Goal: Task Accomplishment & Management: Use online tool/utility

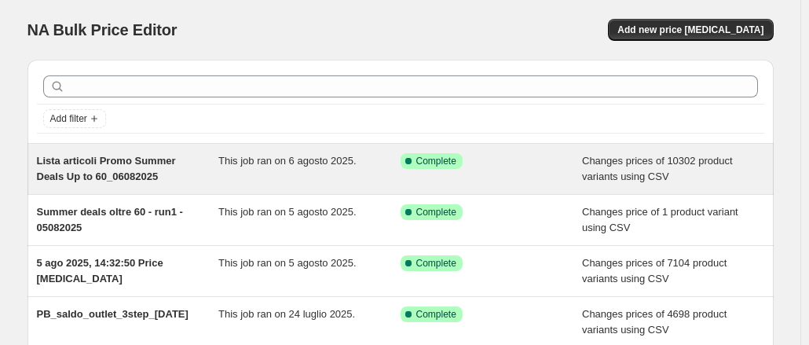
scroll to position [79, 0]
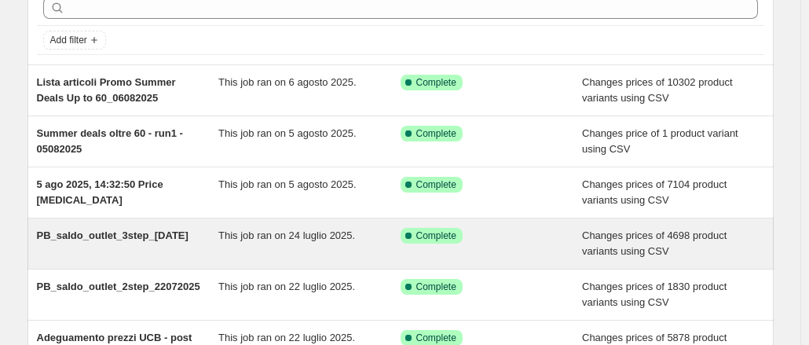
copy span "PB_saldo_outlet_3step_[DATE]"
drag, startPoint x: 43, startPoint y: 239, endPoint x: 196, endPoint y: 251, distance: 153.5
click at [196, 251] on div "PB_saldo_outlet_3step_[DATE] This job ran on 24 luglio 2025. Success Complete C…" at bounding box center [400, 243] width 746 height 50
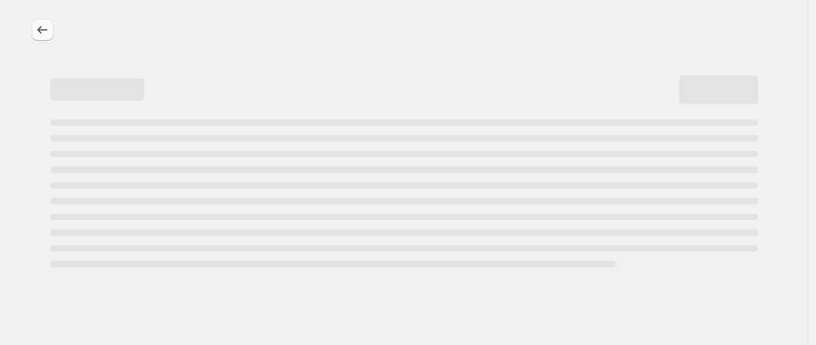
click at [35, 26] on icon "Price change jobs" at bounding box center [43, 30] width 16 height 16
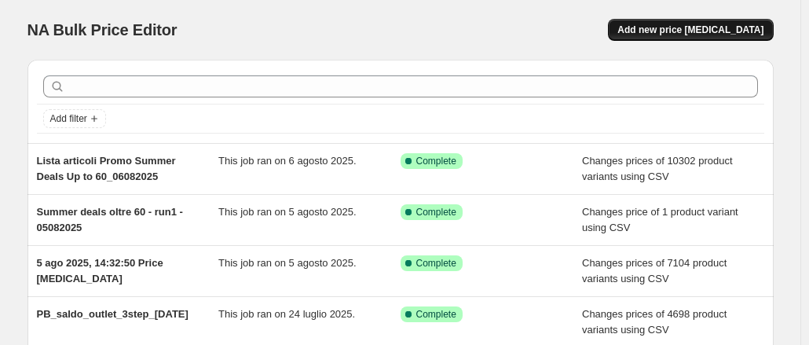
click at [712, 29] on span "Add new price [MEDICAL_DATA]" at bounding box center [690, 30] width 146 height 13
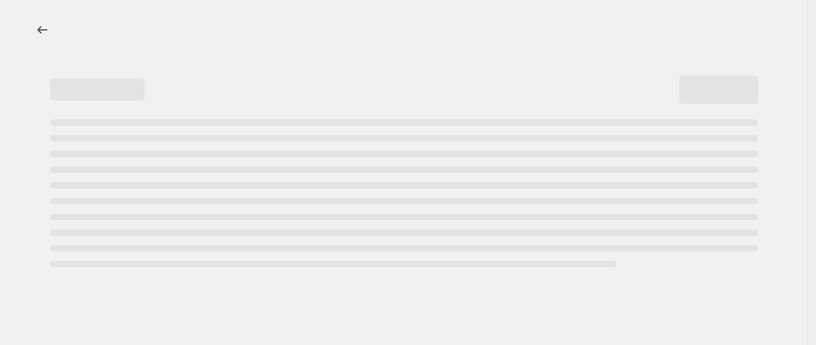
select select "percentage"
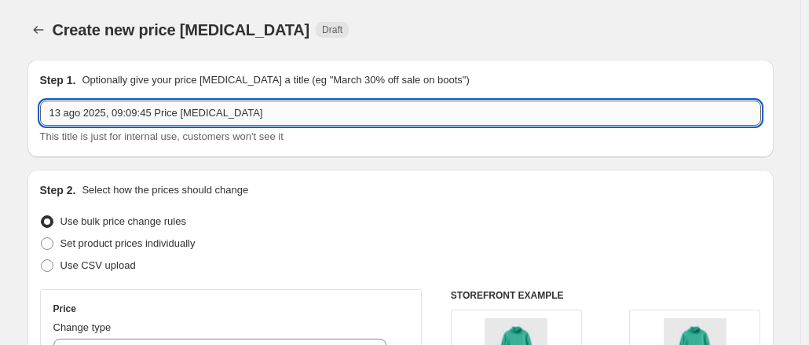
click at [380, 108] on input "13 ago 2025, 09:09:45 Price [MEDICAL_DATA]" at bounding box center [400, 112] width 721 height 25
paste input "PB_saldo_outlet_3step_[DATE]"
click at [133, 104] on input "PB_saldo_outlet_3step_[DATE]" at bounding box center [400, 112] width 721 height 25
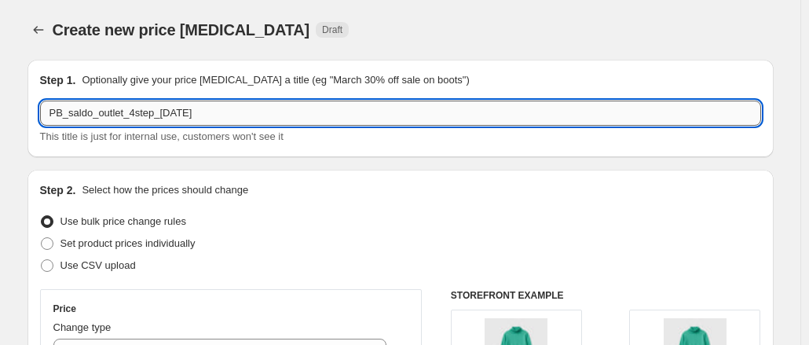
click at [166, 107] on input "PB_saldo_outlet_4step_[DATE]" at bounding box center [400, 112] width 721 height 25
click at [137, 105] on input "PB_saldo_outlet_4step_[DATE]" at bounding box center [400, 112] width 721 height 25
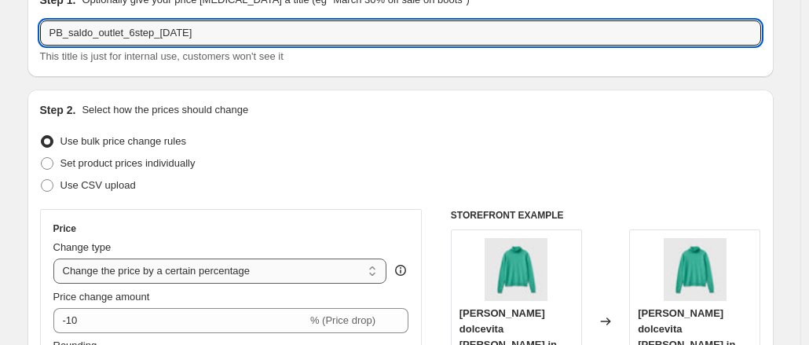
scroll to position [157, 0]
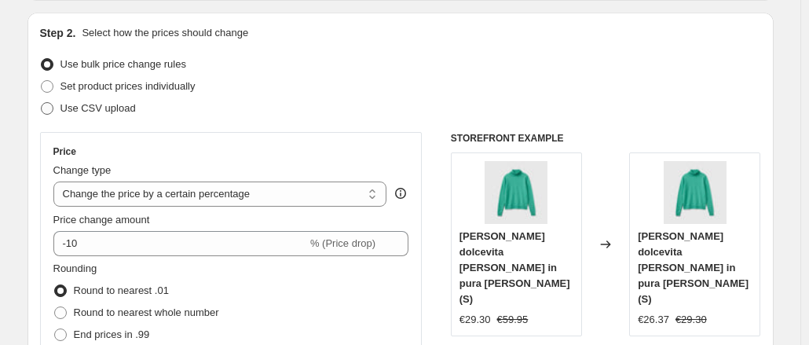
type input "PB_saldo_outlet_6step_[DATE]"
click at [119, 110] on span "Use CSV upload" at bounding box center [97, 108] width 75 height 12
click at [42, 103] on input "Use CSV upload" at bounding box center [41, 102] width 1 height 1
radio input "true"
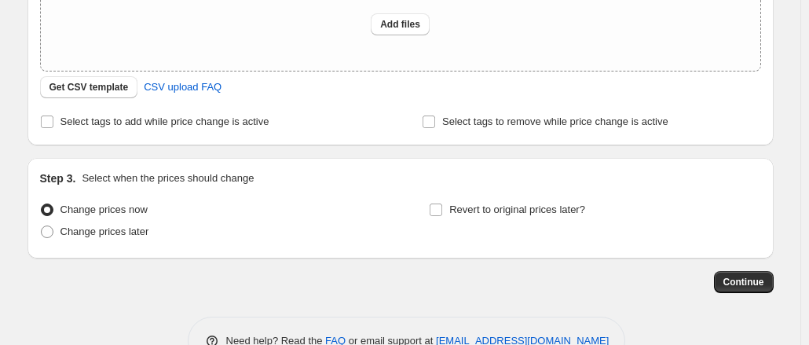
scroll to position [314, 0]
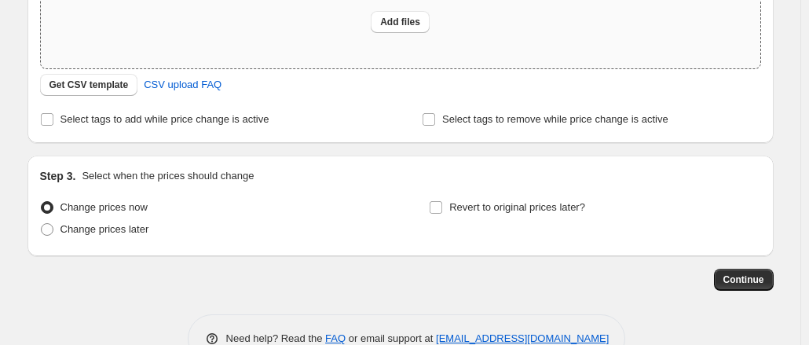
click at [404, 4] on div "Add files" at bounding box center [400, 22] width 719 height 93
type input "C:\fakepath\PB outlet [PERSON_NAME].csv"
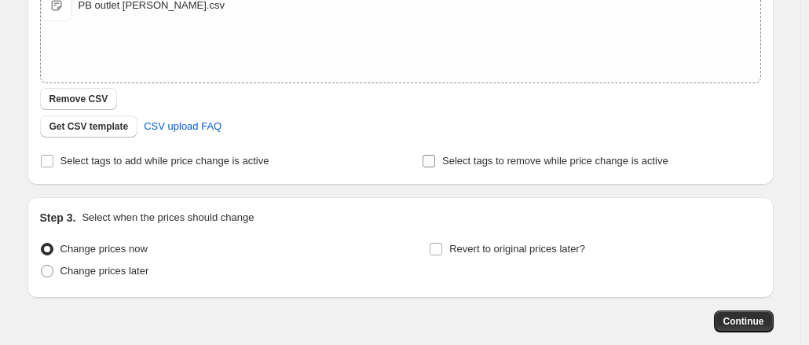
scroll to position [382, 0]
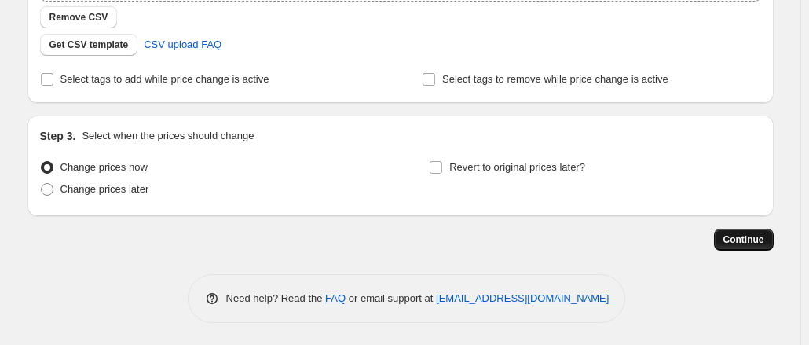
click at [724, 238] on button "Continue" at bounding box center [744, 239] width 60 height 22
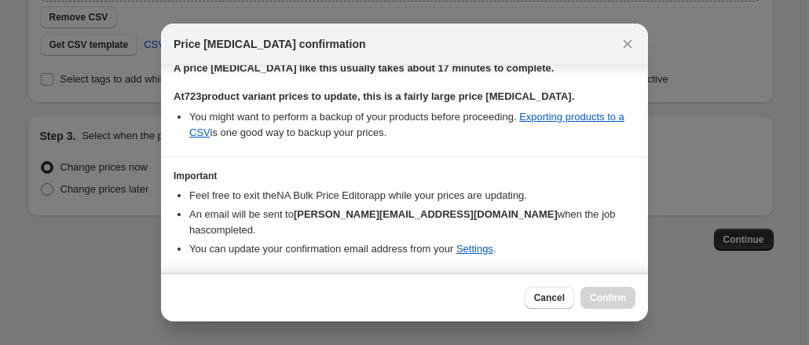
scroll to position [186, 0]
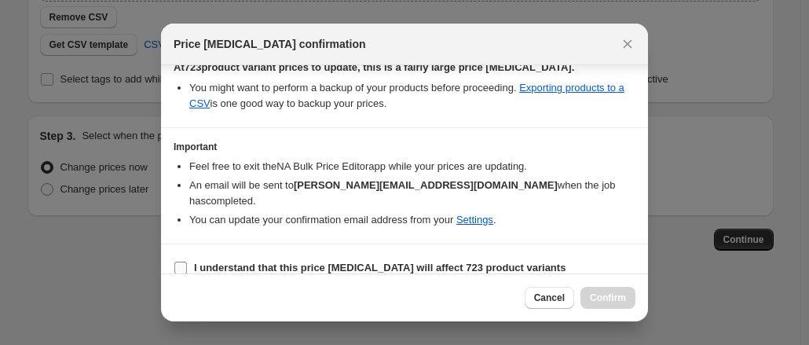
click at [267, 261] on b "I understand that this price [MEDICAL_DATA] will affect 723 product variants" at bounding box center [379, 267] width 371 height 12
click at [187, 261] on input "I understand that this price [MEDICAL_DATA] will affect 723 product variants" at bounding box center [180, 267] width 13 height 13
checkbox input "true"
click at [605, 294] on span "Confirm" at bounding box center [608, 297] width 36 height 13
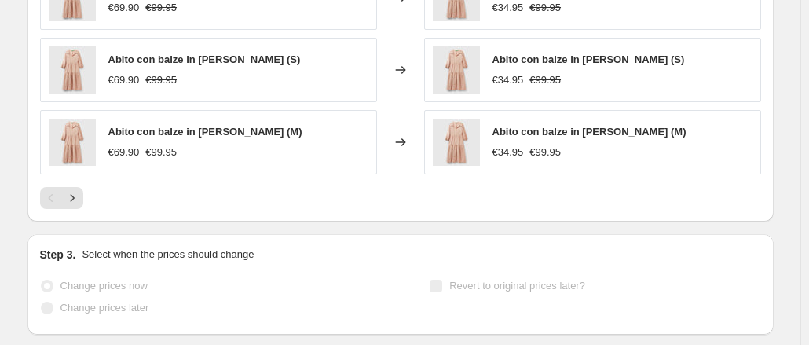
scroll to position [961, 0]
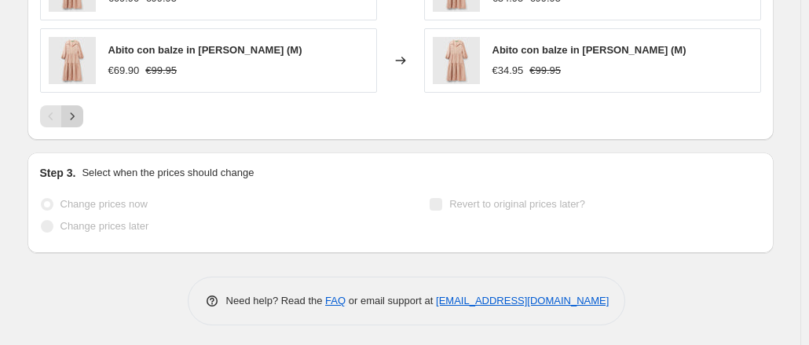
click at [72, 109] on icon "Next" at bounding box center [72, 116] width 16 height 16
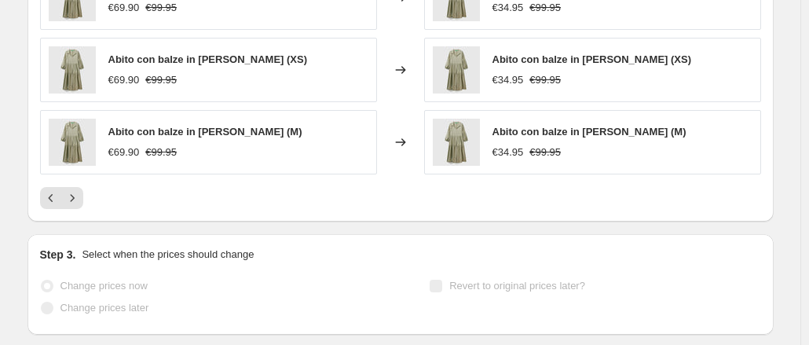
scroll to position [882, 0]
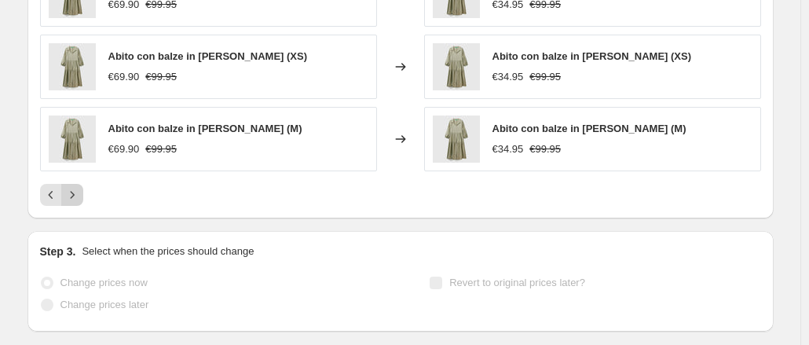
click at [79, 184] on button "Next" at bounding box center [72, 195] width 22 height 22
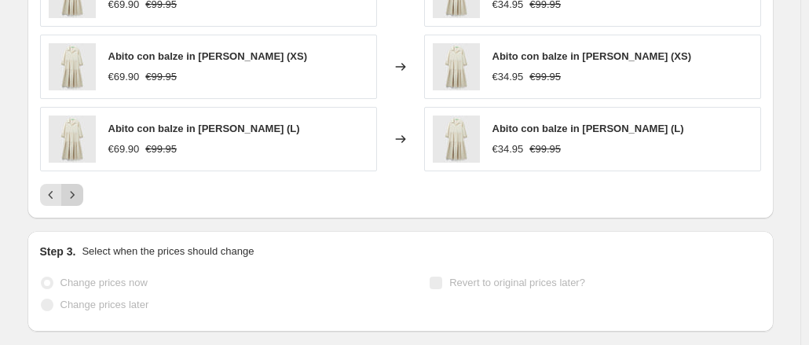
click at [79, 188] on icon "Next" at bounding box center [72, 195] width 16 height 16
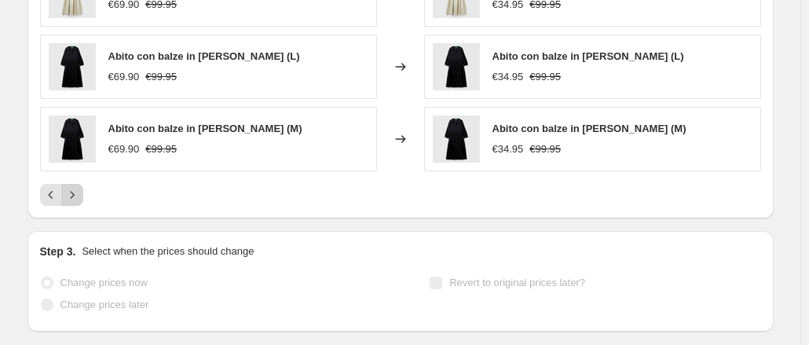
click at [79, 188] on icon "Next" at bounding box center [72, 195] width 16 height 16
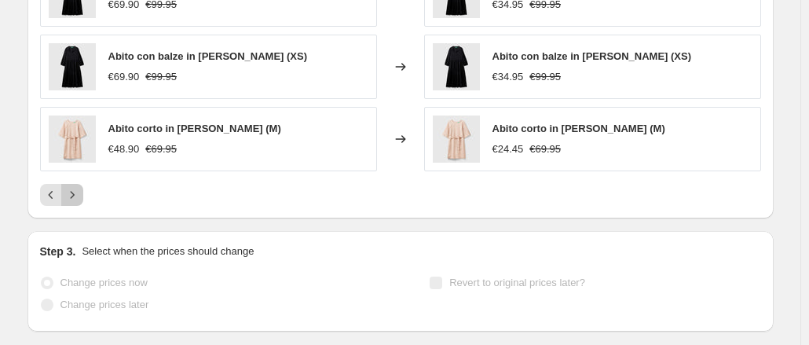
click at [79, 188] on icon "Next" at bounding box center [72, 195] width 16 height 16
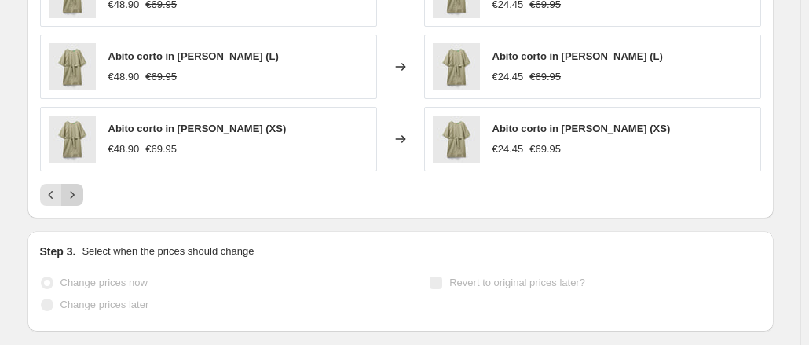
click at [79, 188] on icon "Next" at bounding box center [72, 195] width 16 height 16
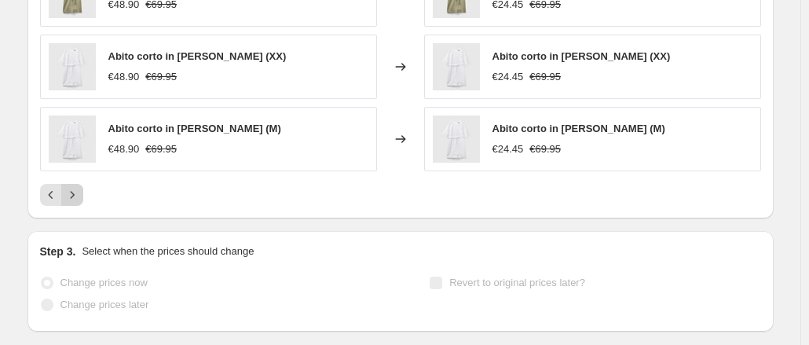
click at [71, 191] on icon "Next" at bounding box center [72, 195] width 16 height 16
click at [71, 189] on icon "Next" at bounding box center [72, 195] width 16 height 16
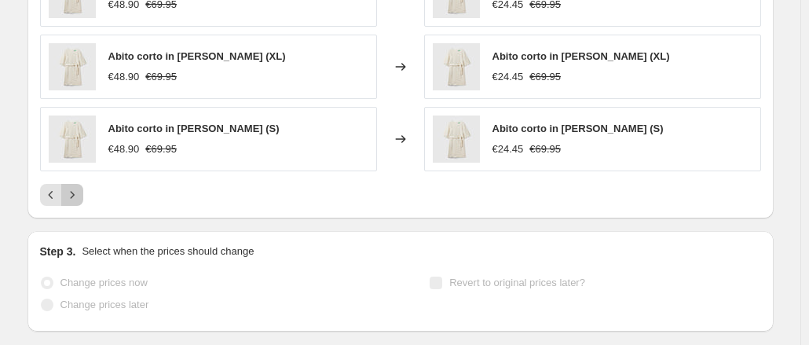
click at [71, 189] on icon "Next" at bounding box center [72, 195] width 16 height 16
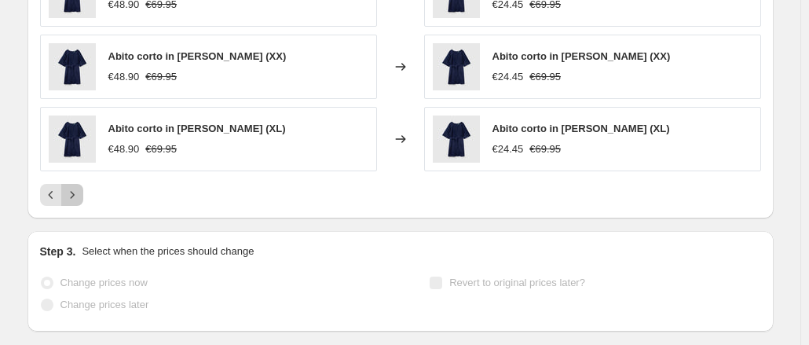
click at [71, 189] on icon "Next" at bounding box center [72, 195] width 16 height 16
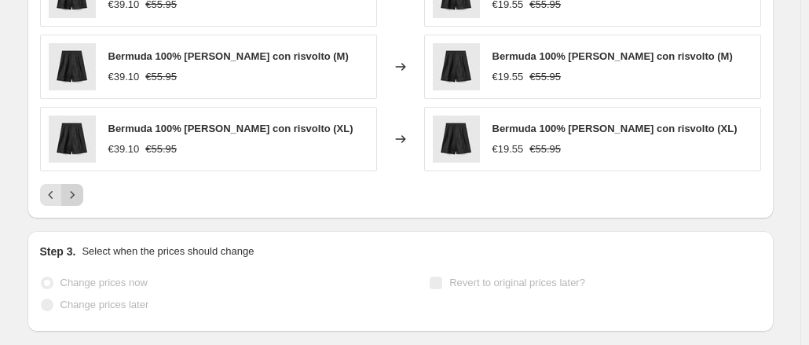
scroll to position [804, 0]
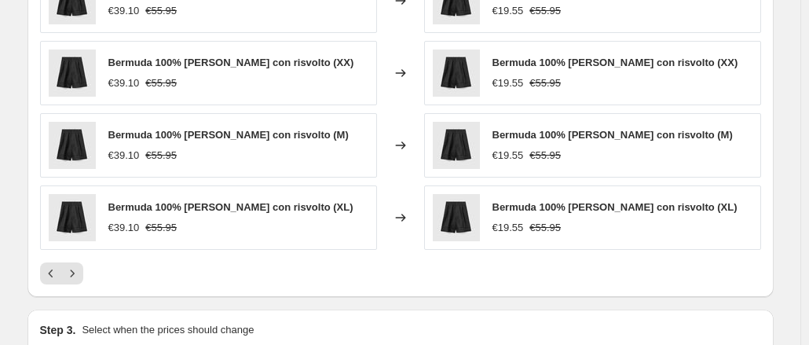
click at [506, 62] on span "Bermuda 100% [PERSON_NAME] con risvolto (XX)" at bounding box center [615, 63] width 246 height 12
click at [453, 87] on img at bounding box center [456, 72] width 47 height 47
click at [74, 265] on icon "Next" at bounding box center [72, 273] width 16 height 16
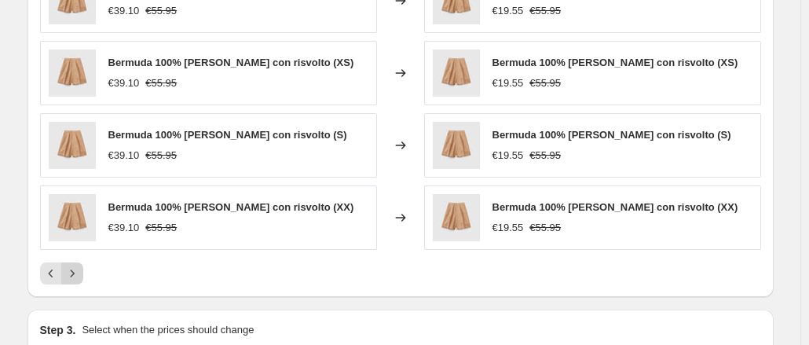
click at [74, 265] on icon "Next" at bounding box center [72, 273] width 16 height 16
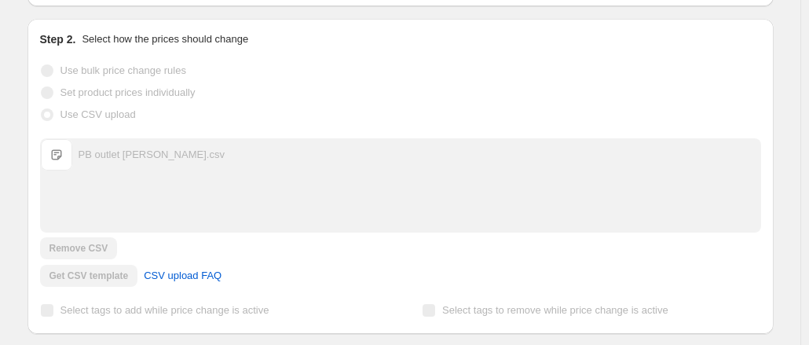
scroll to position [0, 0]
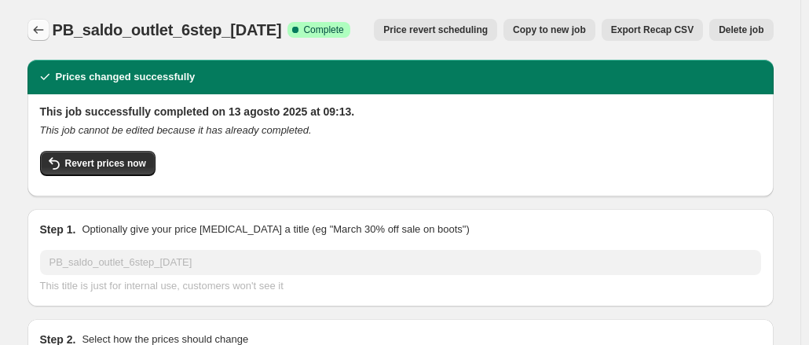
click at [44, 29] on icon "Price change jobs" at bounding box center [39, 30] width 16 height 16
